Goal: Information Seeking & Learning: Find specific fact

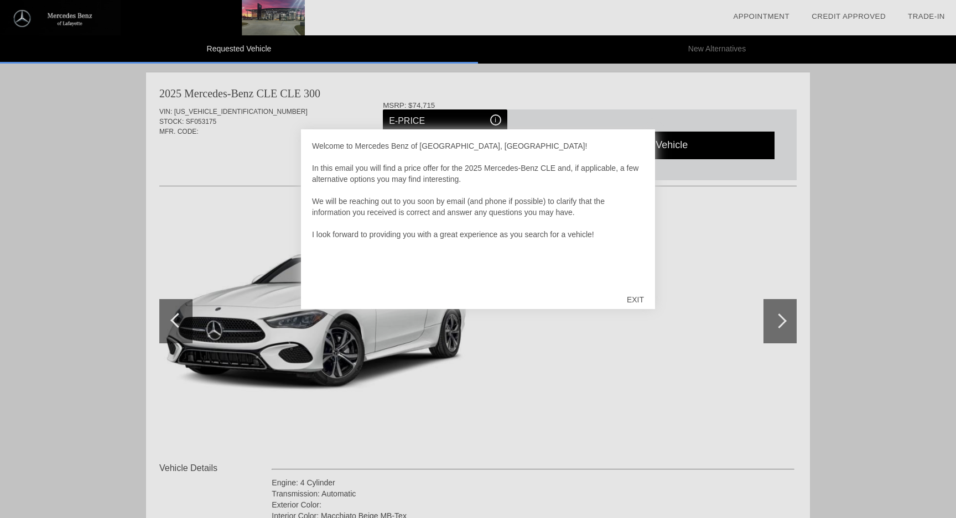
click at [635, 302] on div "EXIT" at bounding box center [634, 299] width 39 height 33
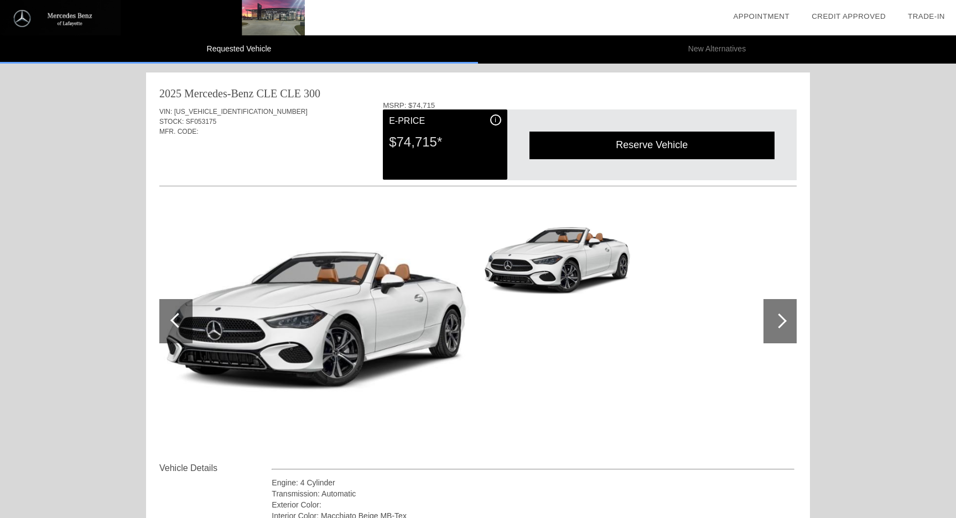
click at [446, 131] on div "$74,715*" at bounding box center [445, 142] width 112 height 29
click at [494, 124] on div "i" at bounding box center [495, 119] width 11 height 11
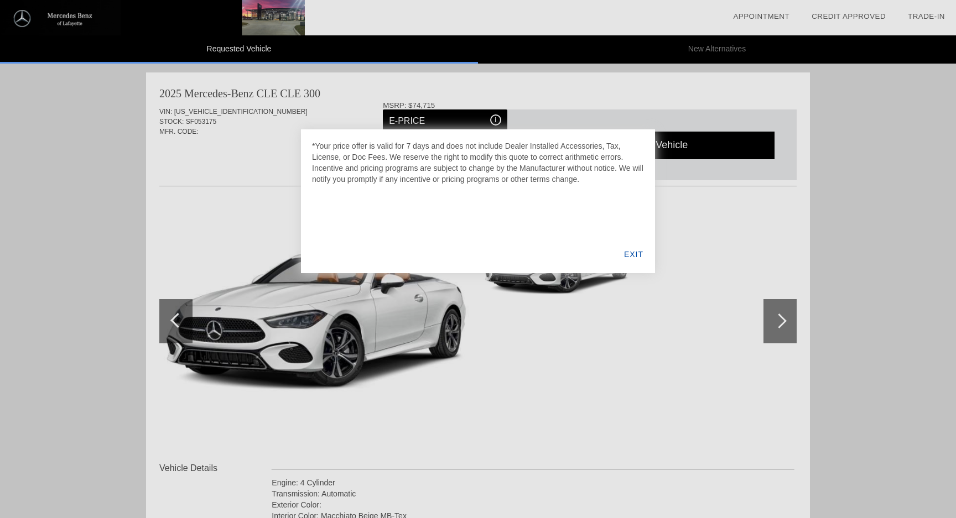
click at [620, 249] on div "EXIT" at bounding box center [633, 255] width 43 height 38
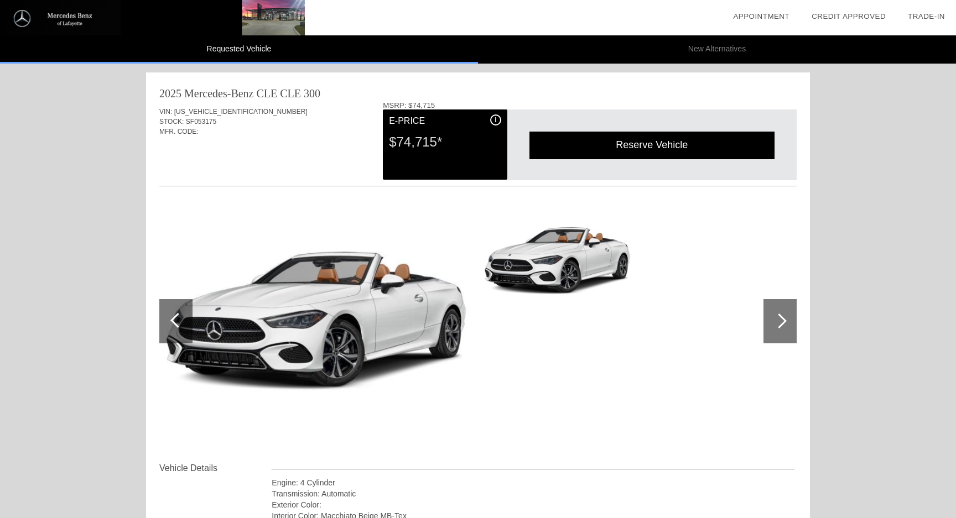
click at [211, 100] on div "2025 Mercedes-Benz CLE" at bounding box center [218, 93] width 118 height 15
click at [211, 107] on div "VIN: [US_VEHICLE_IDENTIFICATION_NUMBER]" at bounding box center [477, 112] width 637 height 10
copy span "[US_VEHICLE_IDENTIFICATION_NUMBER]"
